Goal: Task Accomplishment & Management: Manage account settings

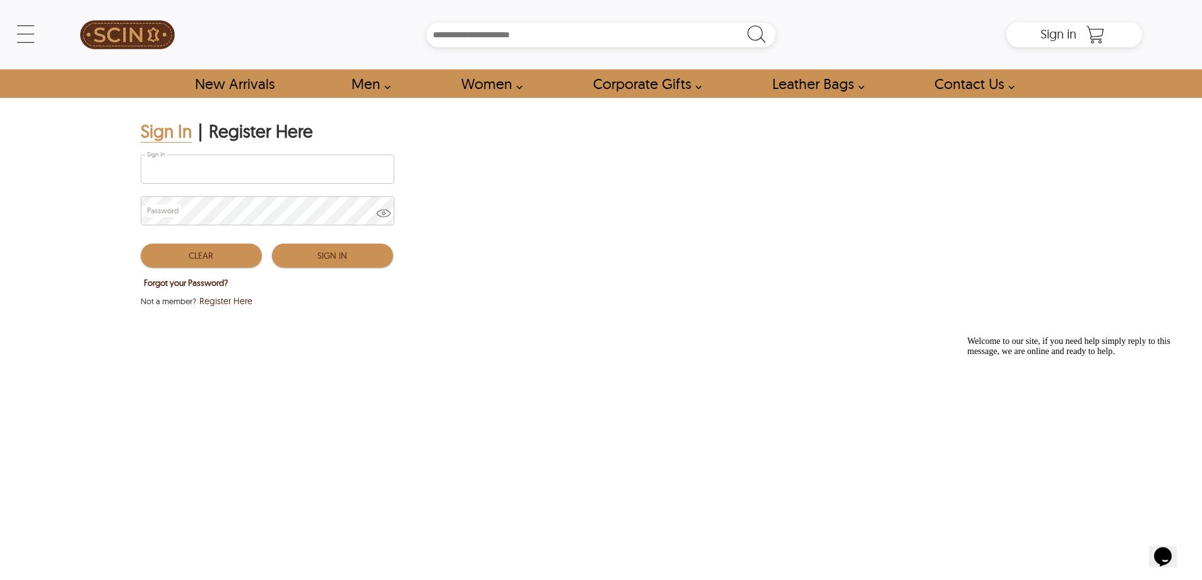
type input "**********"
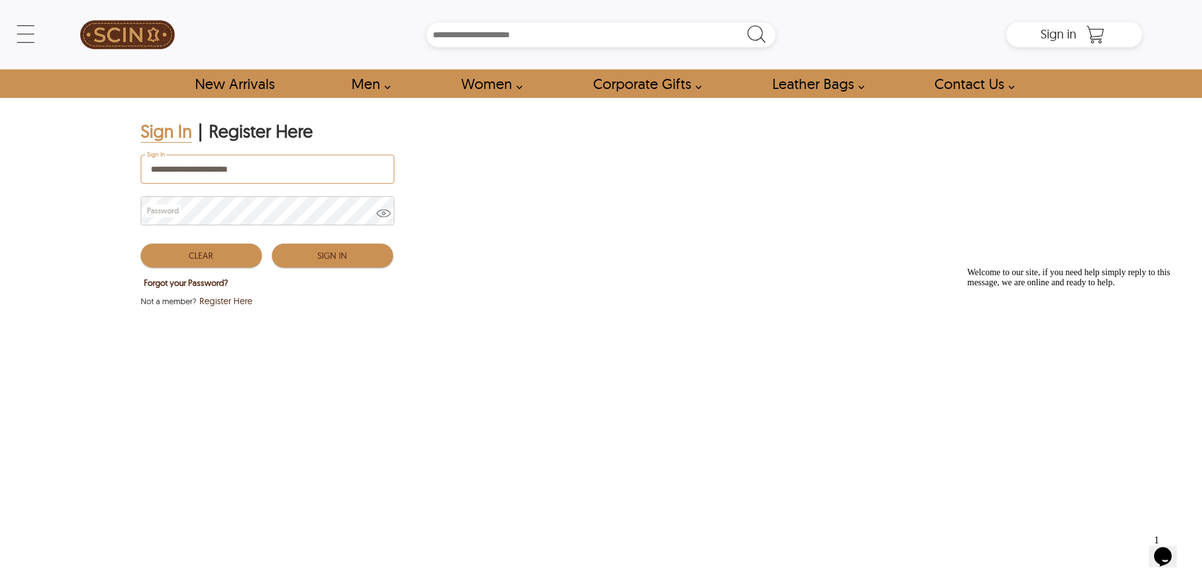
click at [401, 457] on div "**********" at bounding box center [601, 344] width 1202 height 493
click at [358, 256] on button "Sign In" at bounding box center [332, 256] width 121 height 24
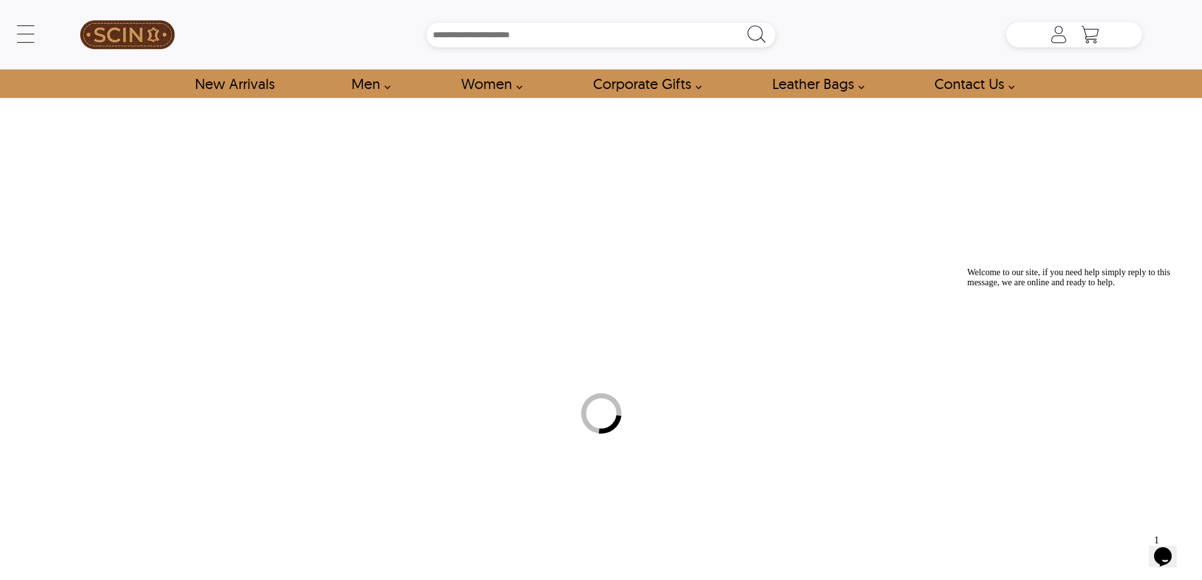
type input "**********"
